Goal: Information Seeking & Learning: Learn about a topic

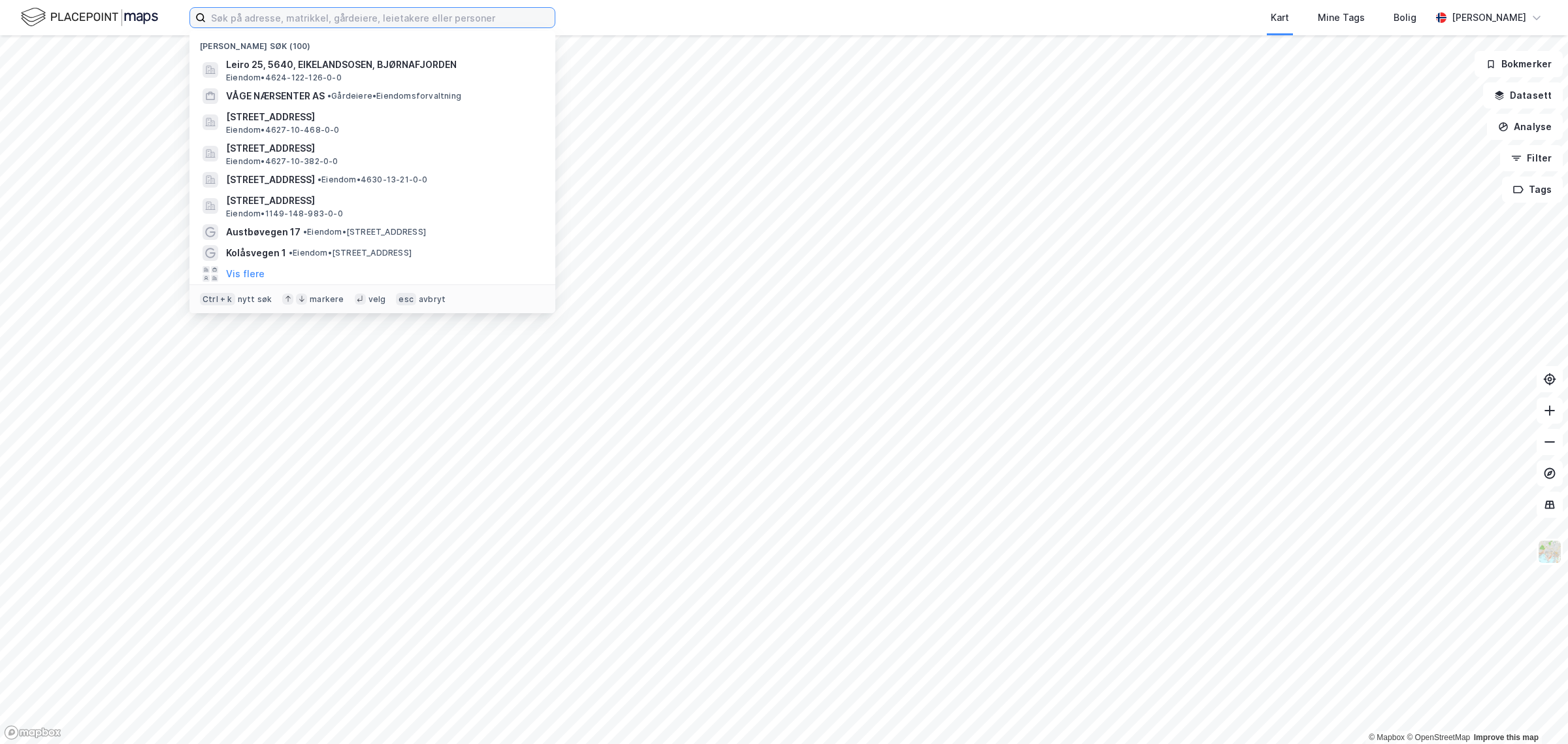
click at [314, 20] on input at bounding box center [380, 17] width 349 height 19
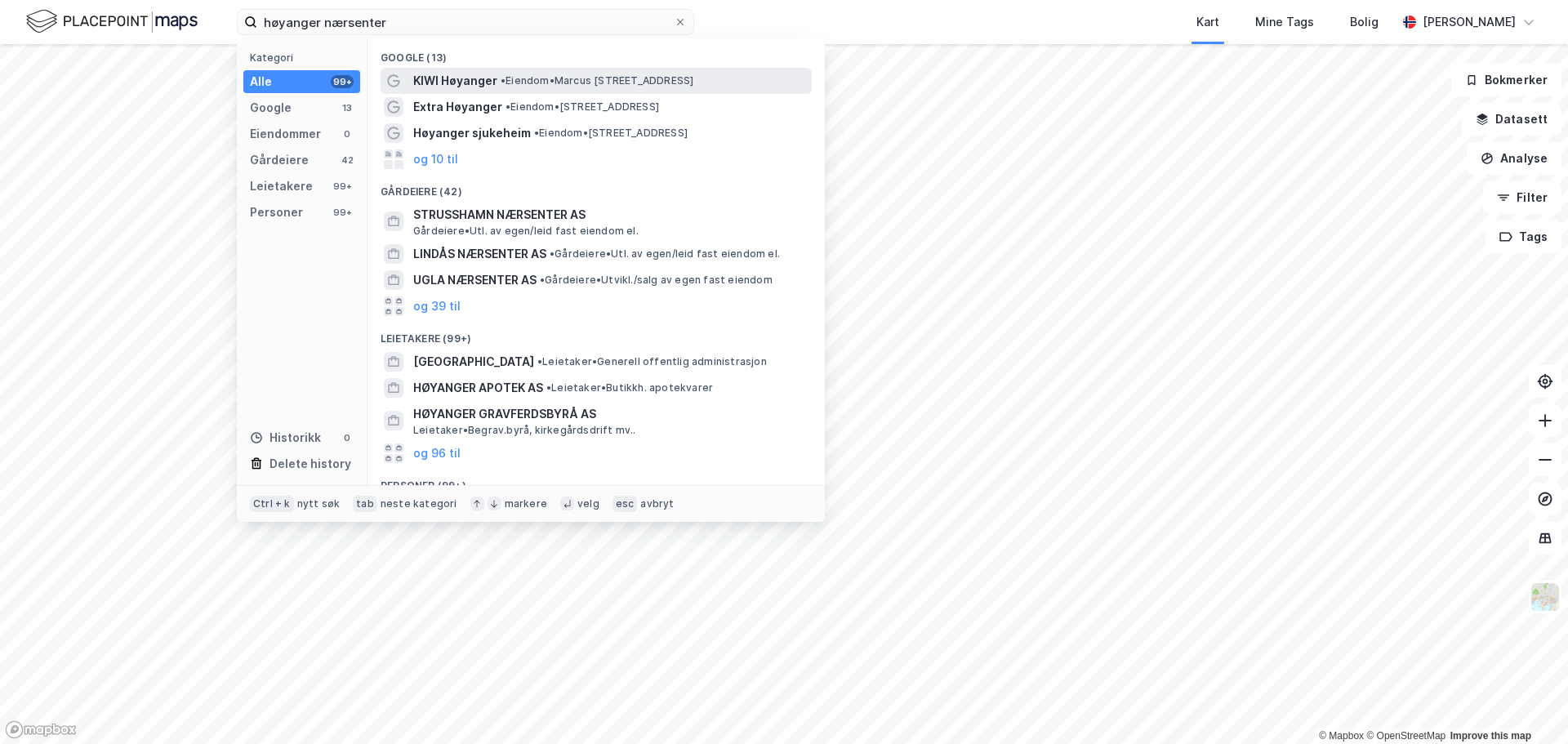
click at [461, 80] on span "KIWI Høyanger" at bounding box center [455, 80] width 84 height 20
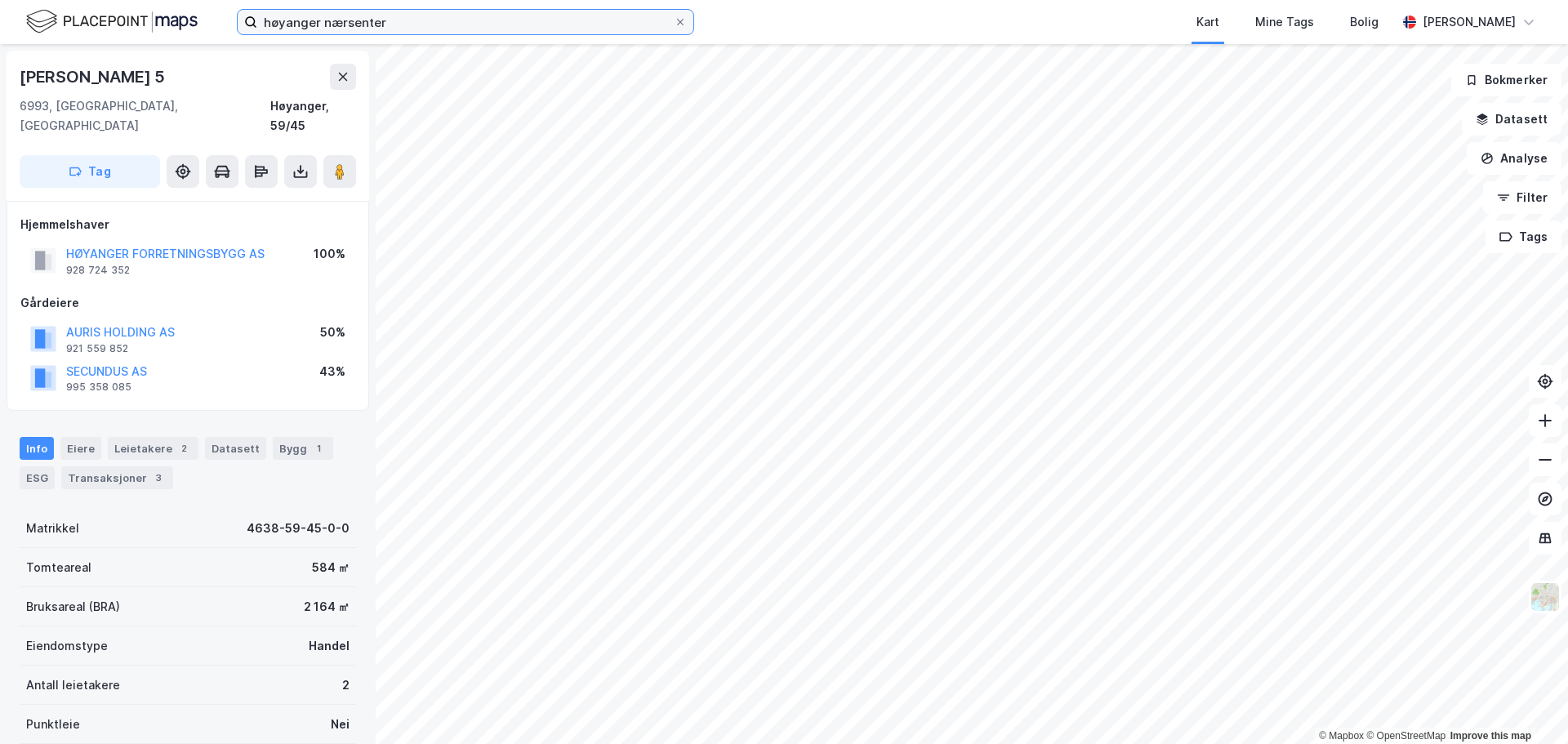
click at [342, 17] on input "høyanger nærsenter" at bounding box center [465, 22] width 416 height 24
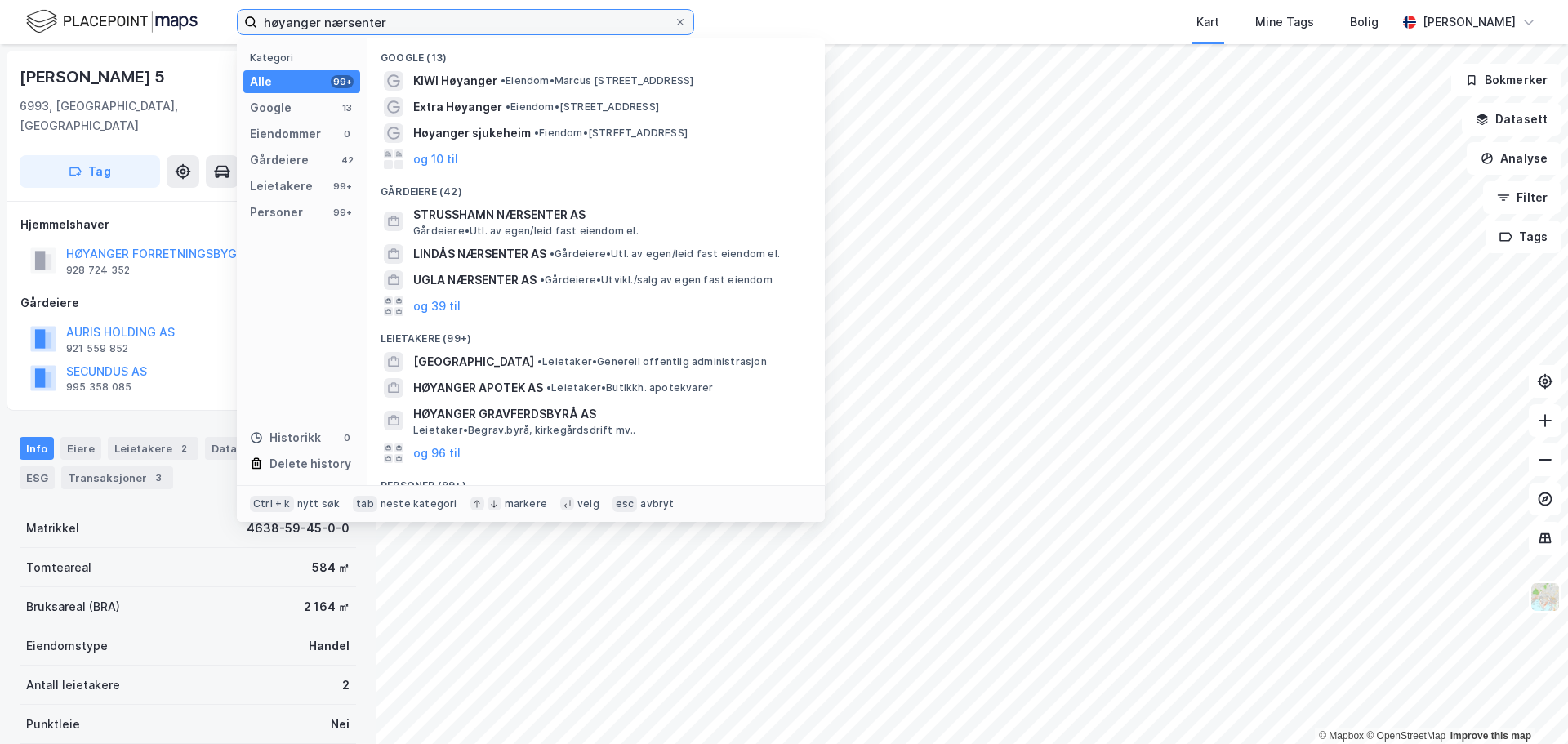
click at [342, 17] on input "høyanger nærsenter" at bounding box center [465, 22] width 416 height 24
click at [342, 19] on input "høyanger nærsenter" at bounding box center [465, 22] width 416 height 24
paste input "Leiro 25"
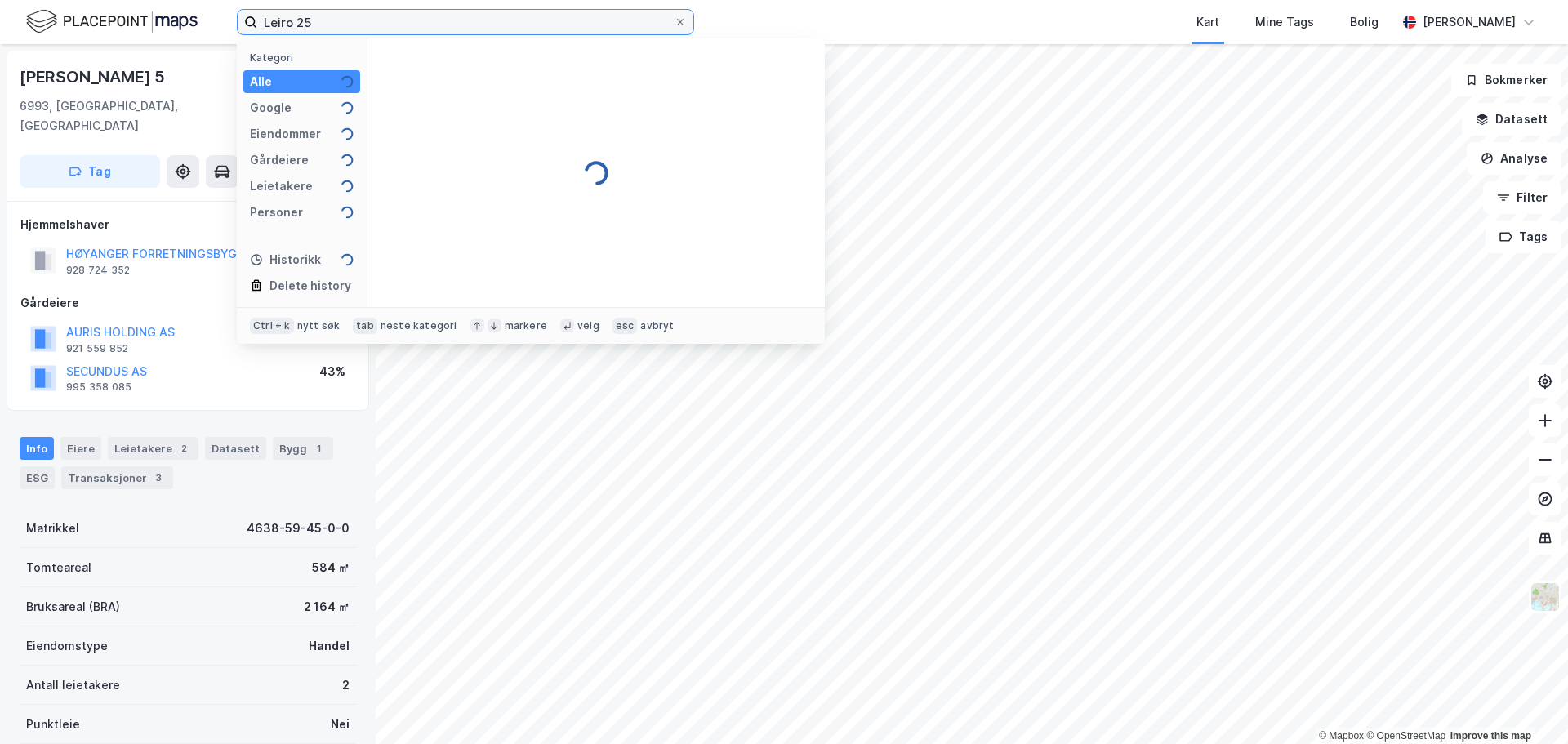
paste input "Leiro 25"
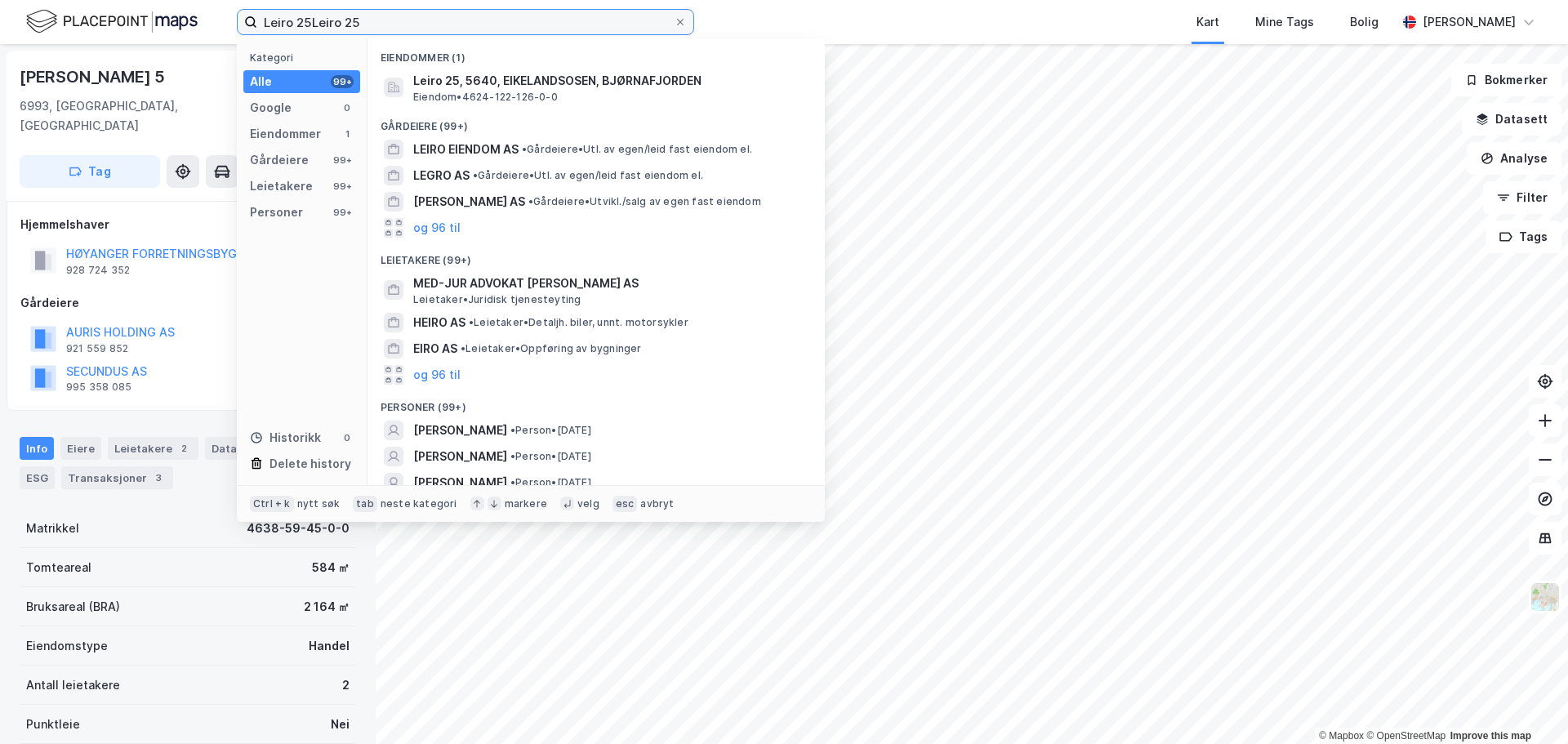
drag, startPoint x: 399, startPoint y: 29, endPoint x: 312, endPoint y: 31, distance: 87.0
click at [312, 31] on input "Leiro 25Leiro 25" at bounding box center [465, 22] width 416 height 24
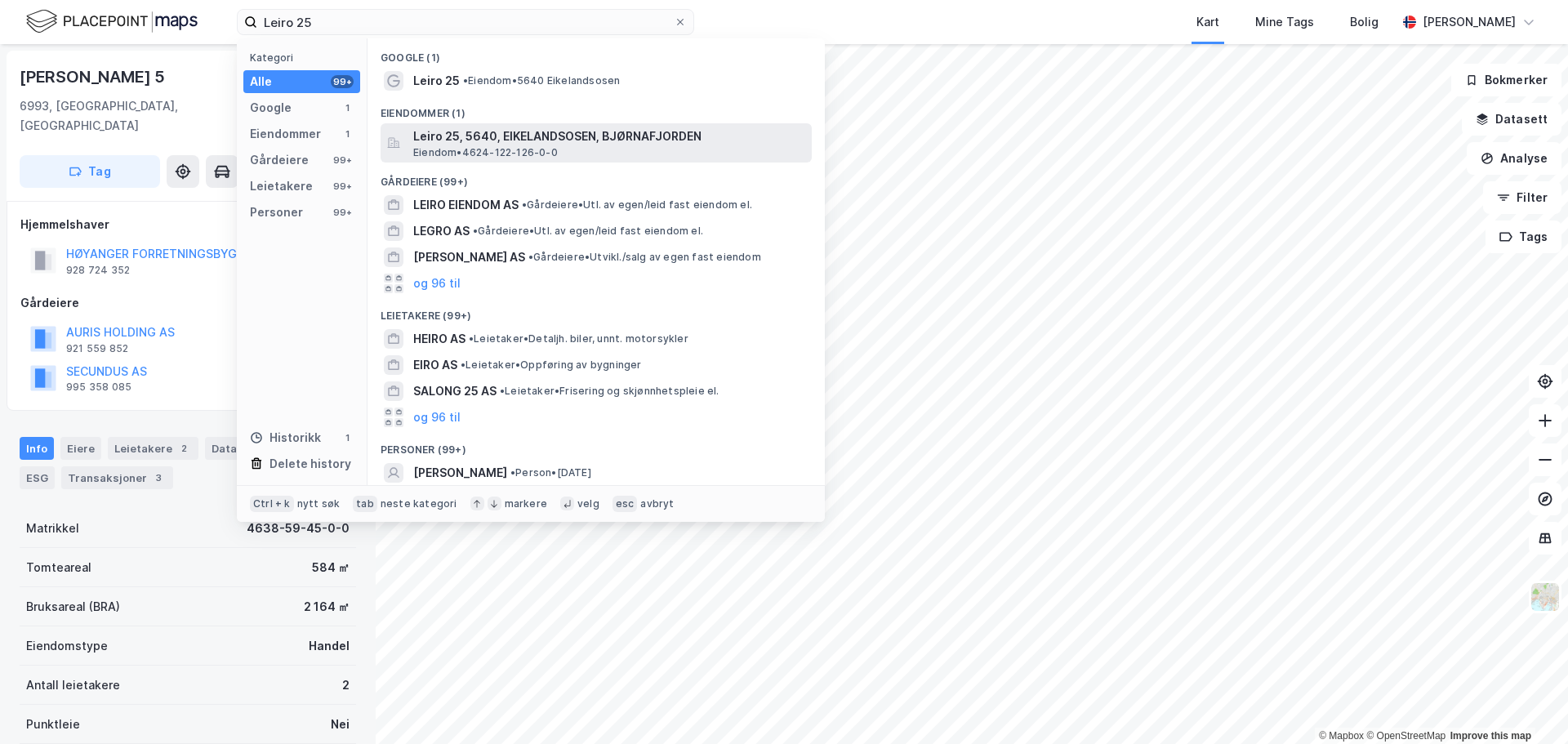
click at [527, 139] on span "Leiro 25, 5640, EIKELANDSOSEN, BJØRNAFJORDEN" at bounding box center [609, 136] width 392 height 20
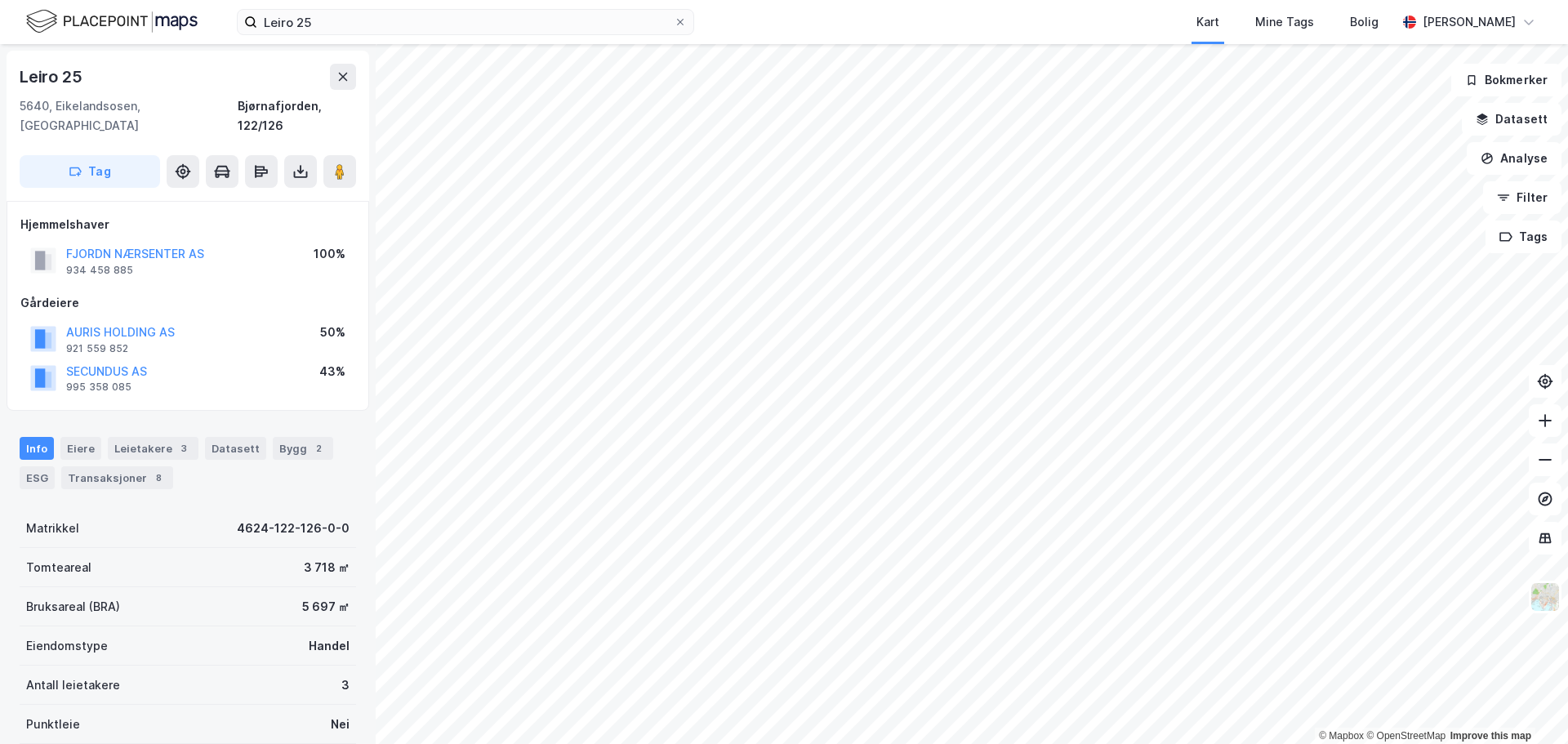
click at [717, 744] on html "Leiro 25 Kart Mine Tags Bolig [PERSON_NAME] © Mapbox © OpenStreetMap Improve th…" at bounding box center [784, 372] width 1568 height 744
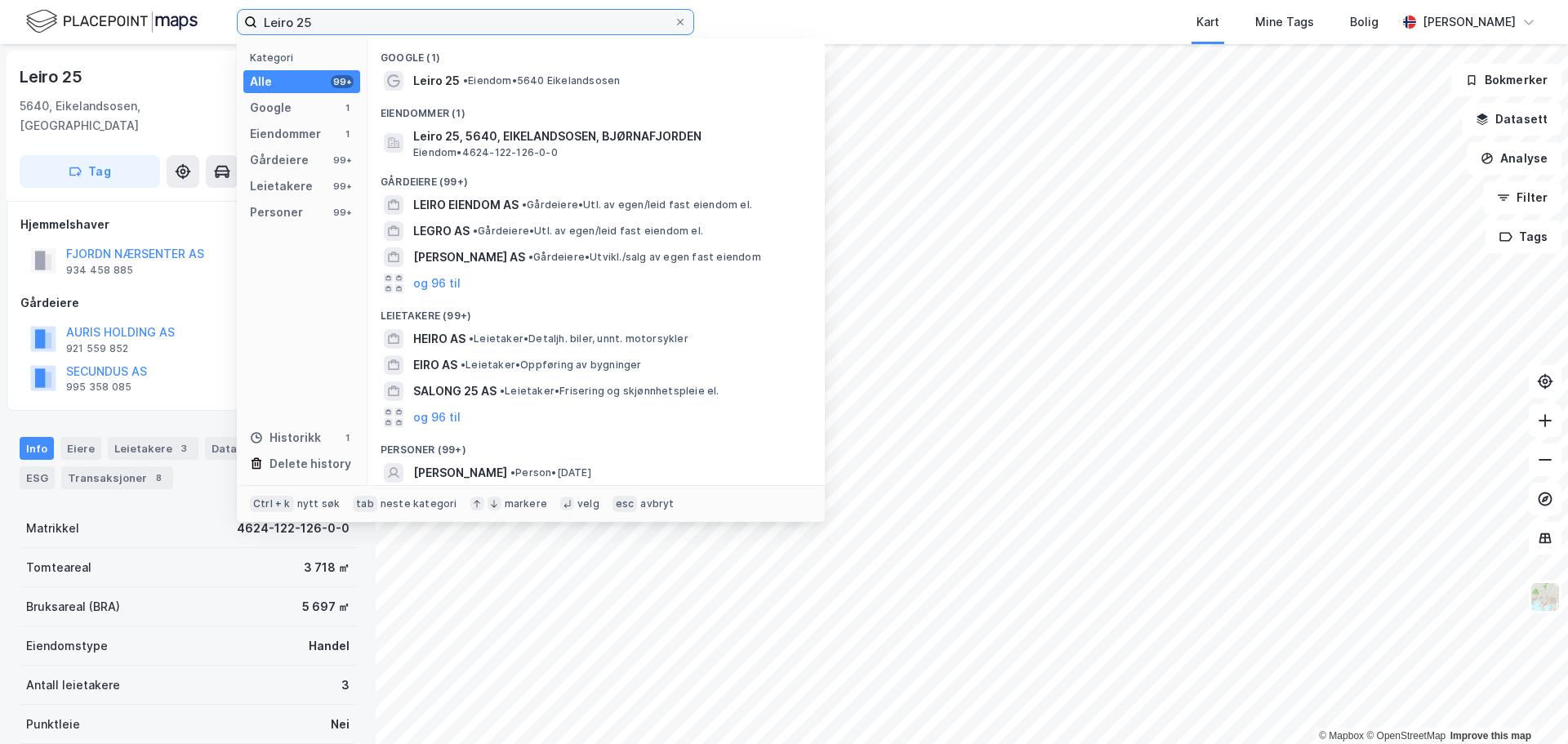
drag, startPoint x: 319, startPoint y: 29, endPoint x: 238, endPoint y: 29, distance: 81.0
click at [238, 29] on label "Leiro 25" at bounding box center [466, 22] width 457 height 26
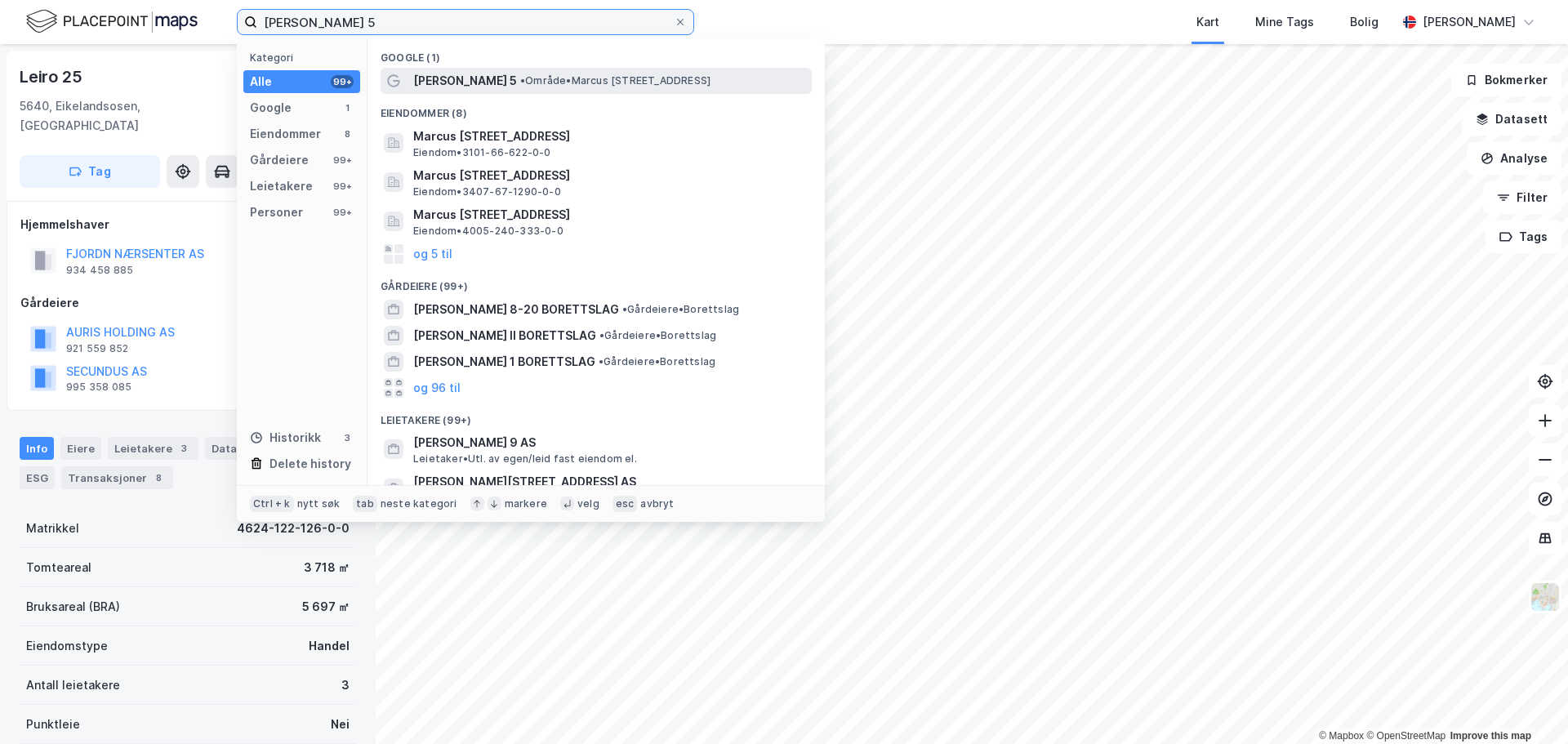
type input "[PERSON_NAME] 5"
click at [516, 76] on span "[PERSON_NAME] 5" at bounding box center [466, 80] width 104 height 20
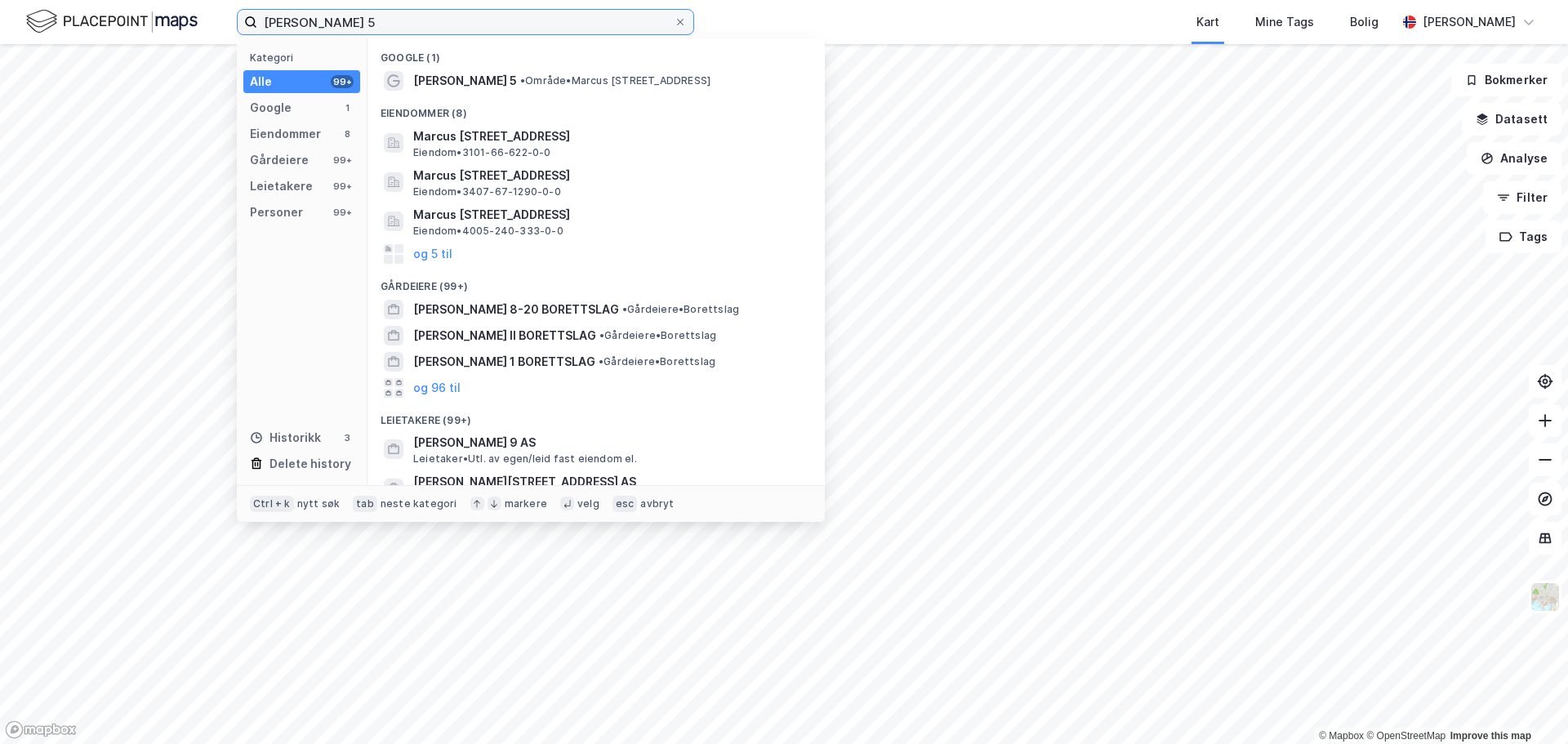
click at [399, 22] on input "[PERSON_NAME] 5" at bounding box center [465, 22] width 416 height 24
click at [323, 138] on div "Eiendommer 8" at bounding box center [301, 134] width 117 height 22
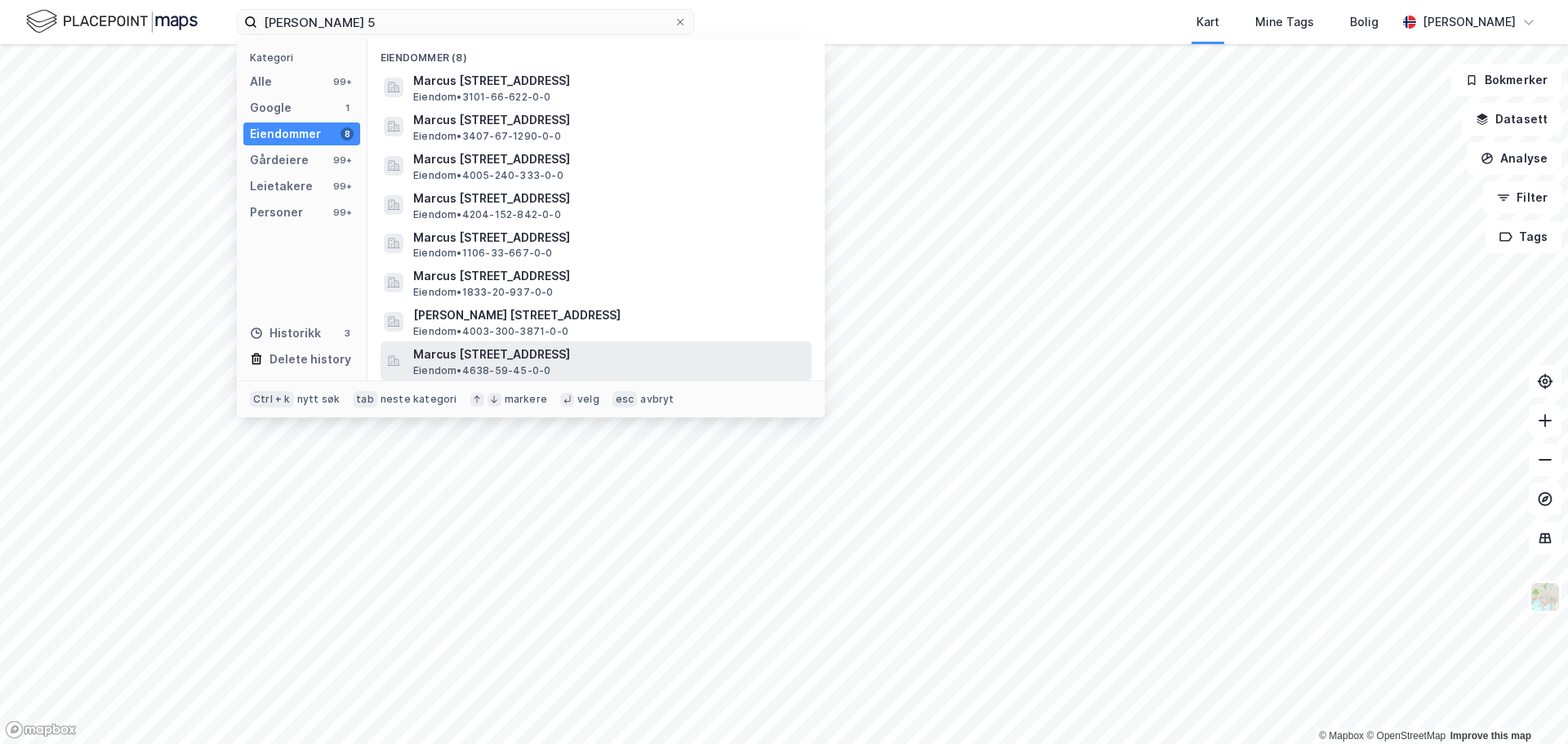
click at [566, 352] on span "Marcus [STREET_ADDRESS]" at bounding box center [609, 354] width 392 height 20
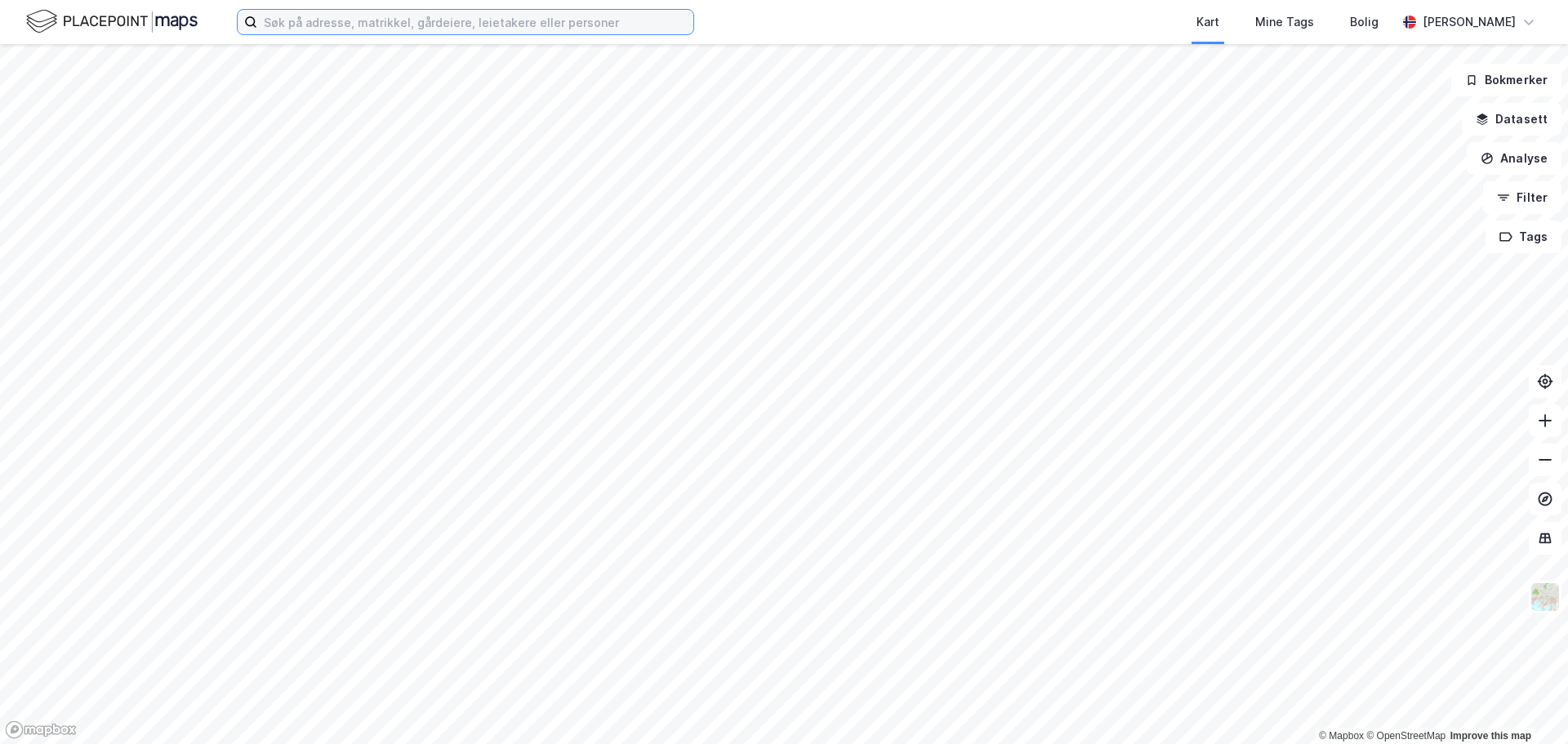
click at [559, 22] on input at bounding box center [475, 22] width 436 height 24
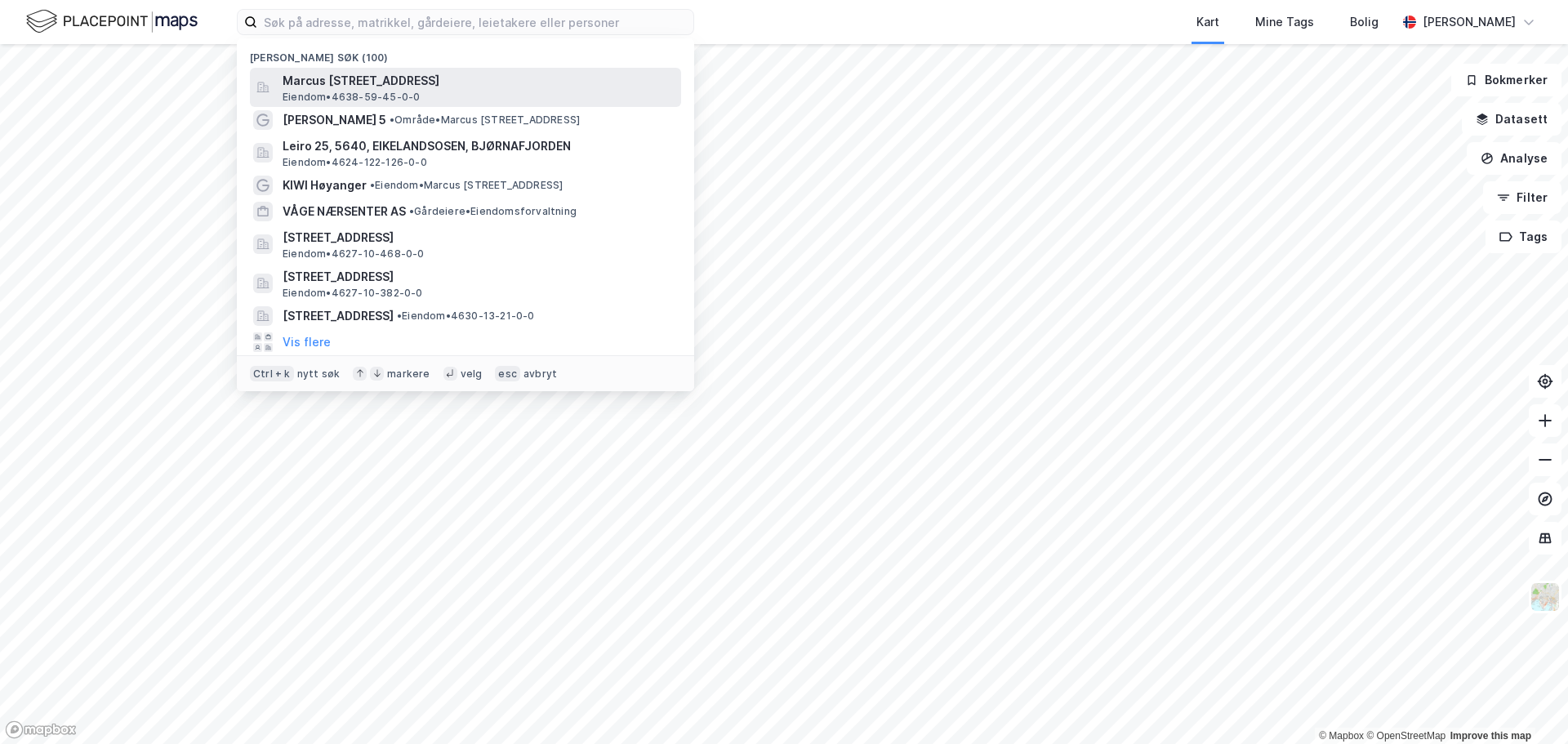
click at [382, 80] on span "Marcus [STREET_ADDRESS]" at bounding box center [479, 80] width 392 height 20
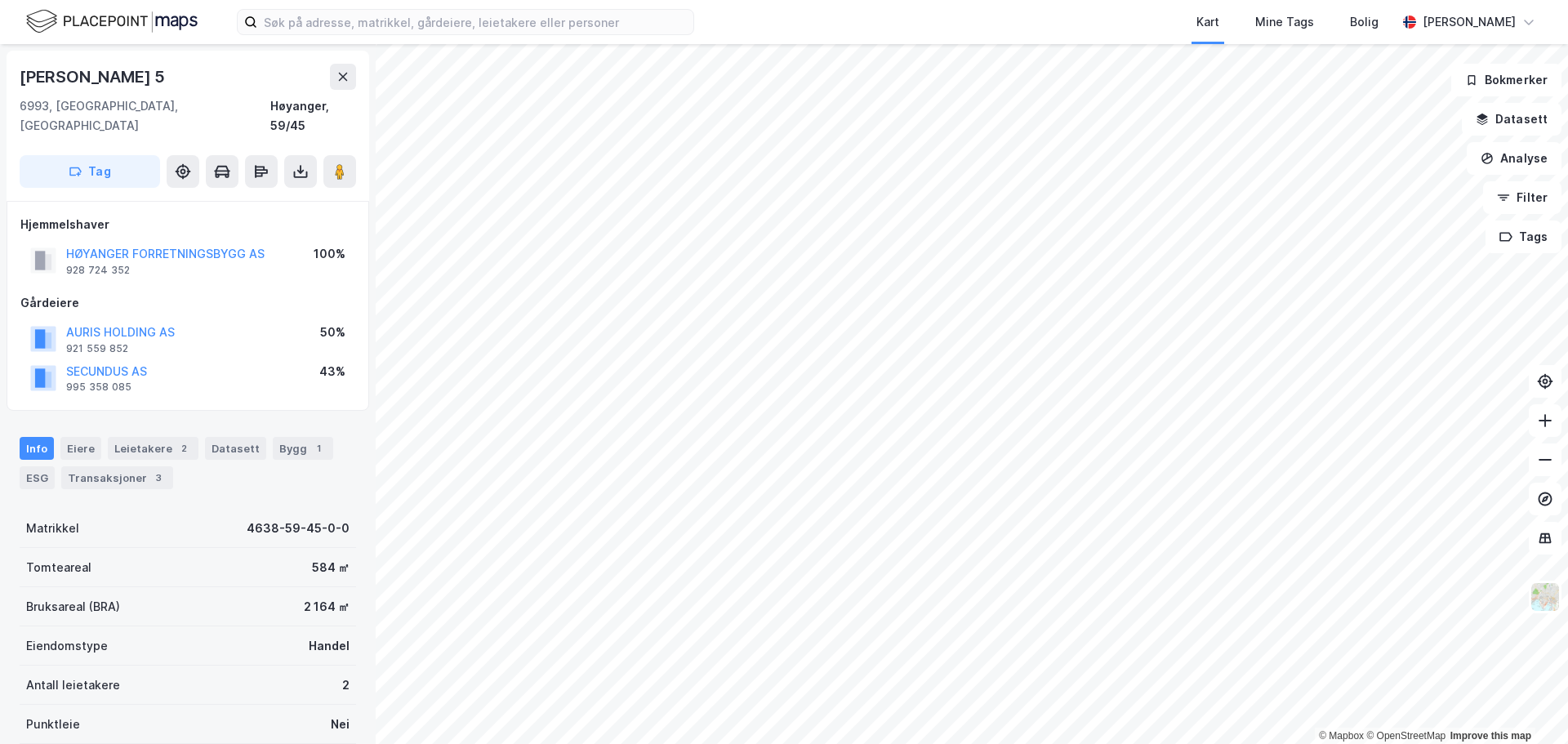
click at [845, 33] on div "Kart Mine Tags Bolig Kristin Beltestad © Mapbox © OpenStreetMap Improve this ma…" at bounding box center [784, 372] width 1568 height 744
click at [348, 80] on icon at bounding box center [343, 76] width 13 height 13
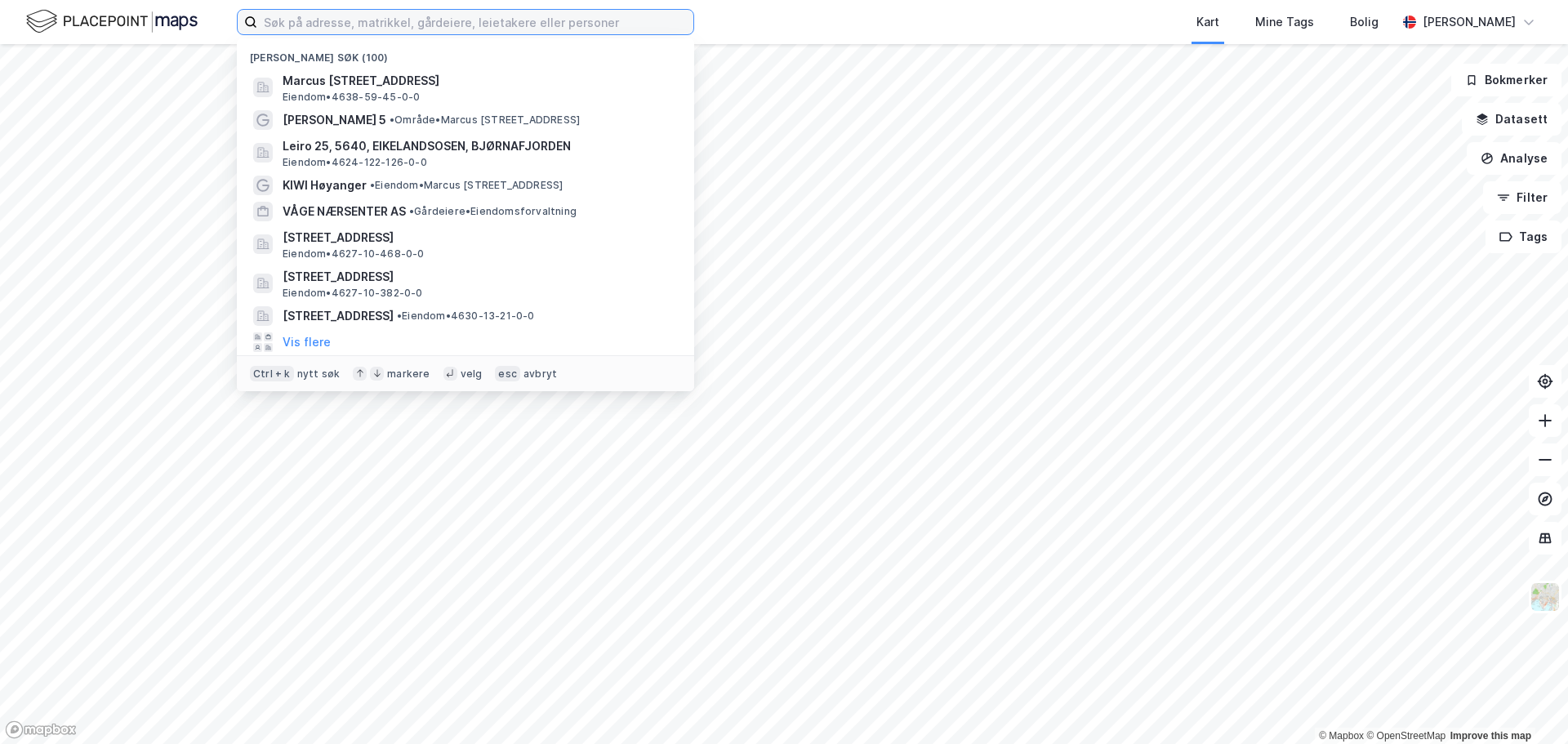
click at [379, 20] on input at bounding box center [475, 22] width 436 height 24
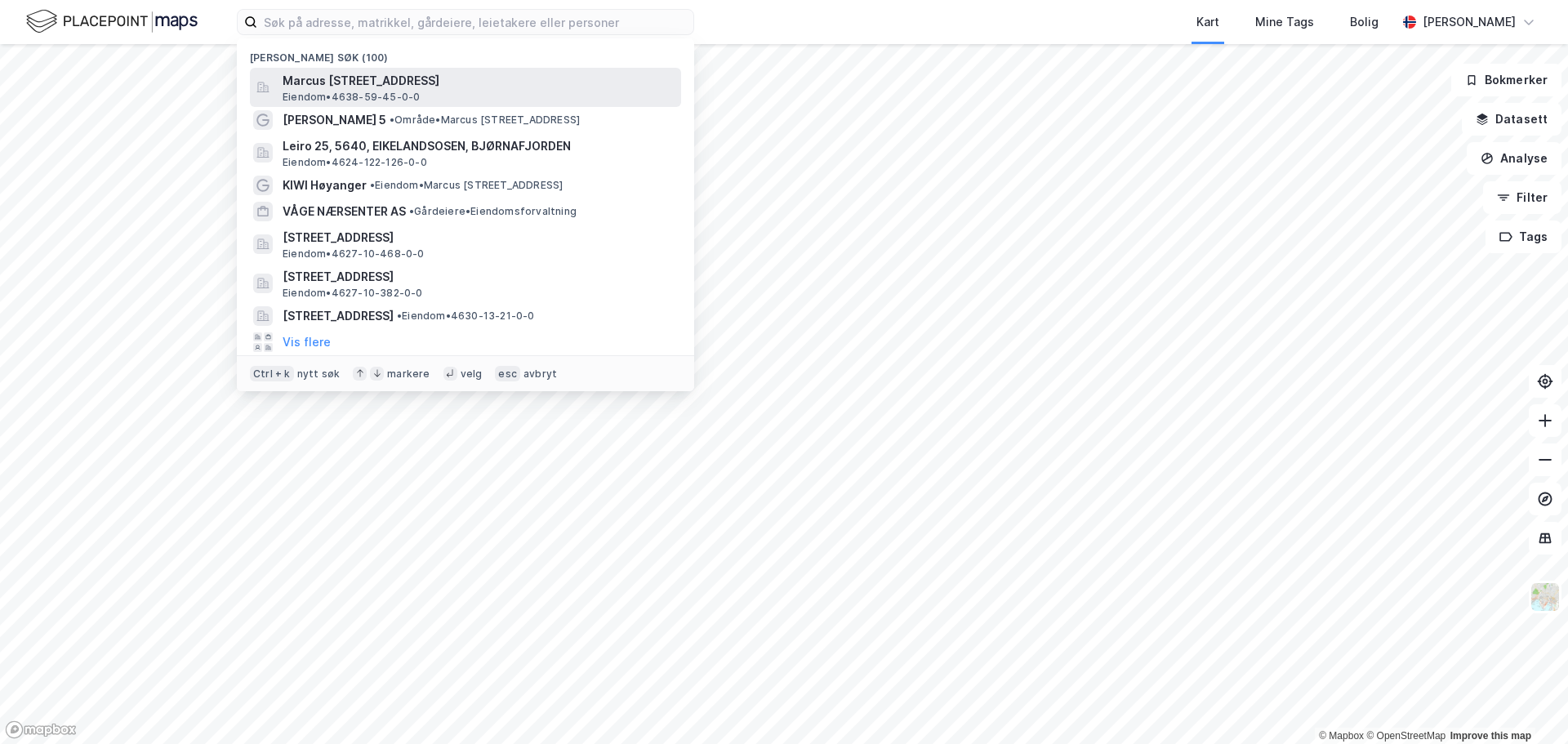
click at [356, 78] on span "Marcus [STREET_ADDRESS]" at bounding box center [479, 80] width 392 height 20
